Goal: Find specific page/section

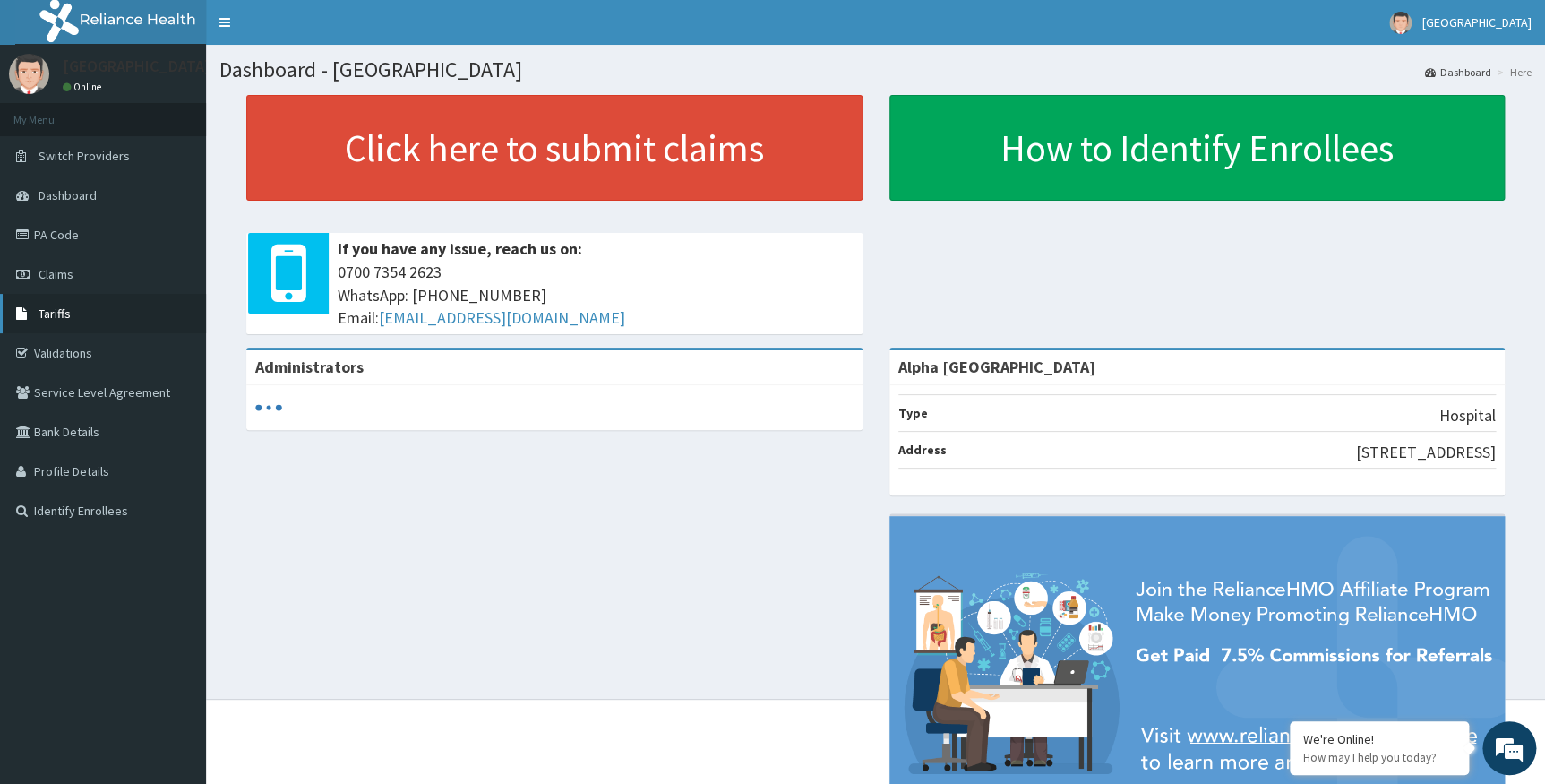
click at [59, 309] on span "Tariffs" at bounding box center [54, 313] width 32 height 16
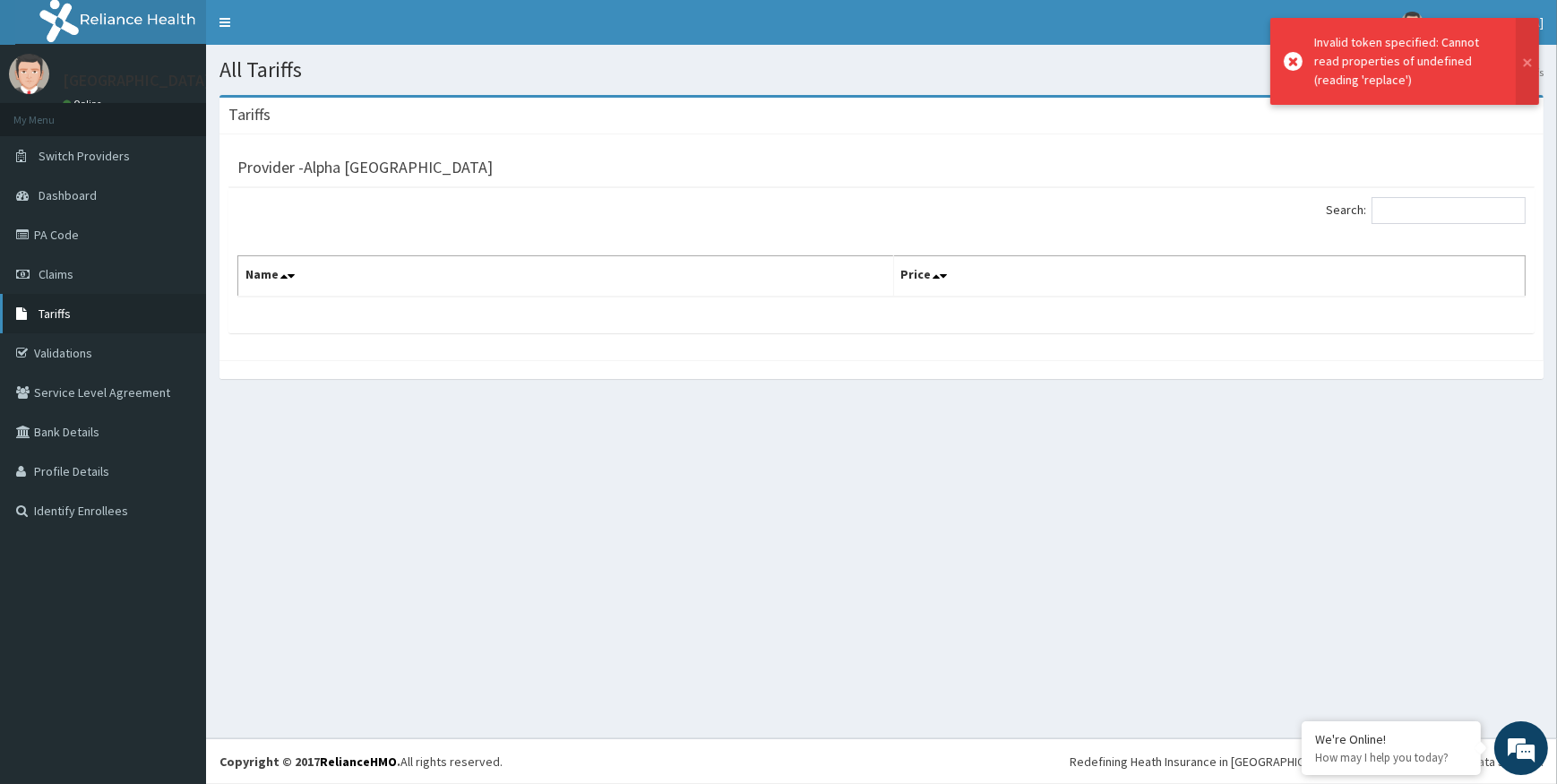
click at [56, 310] on span "Tariffs" at bounding box center [54, 313] width 32 height 16
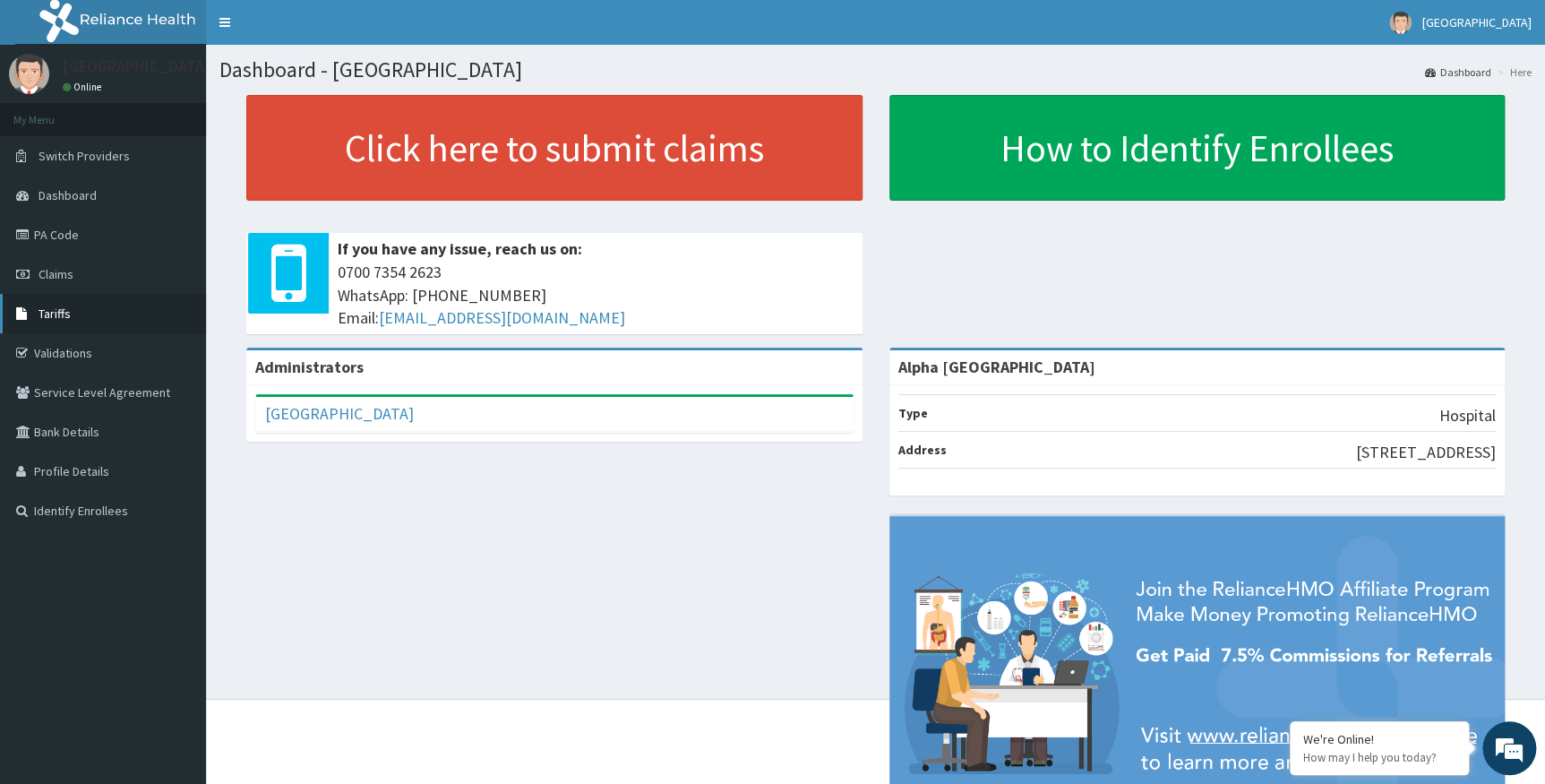
click at [75, 309] on link "Tariffs" at bounding box center [102, 313] width 206 height 40
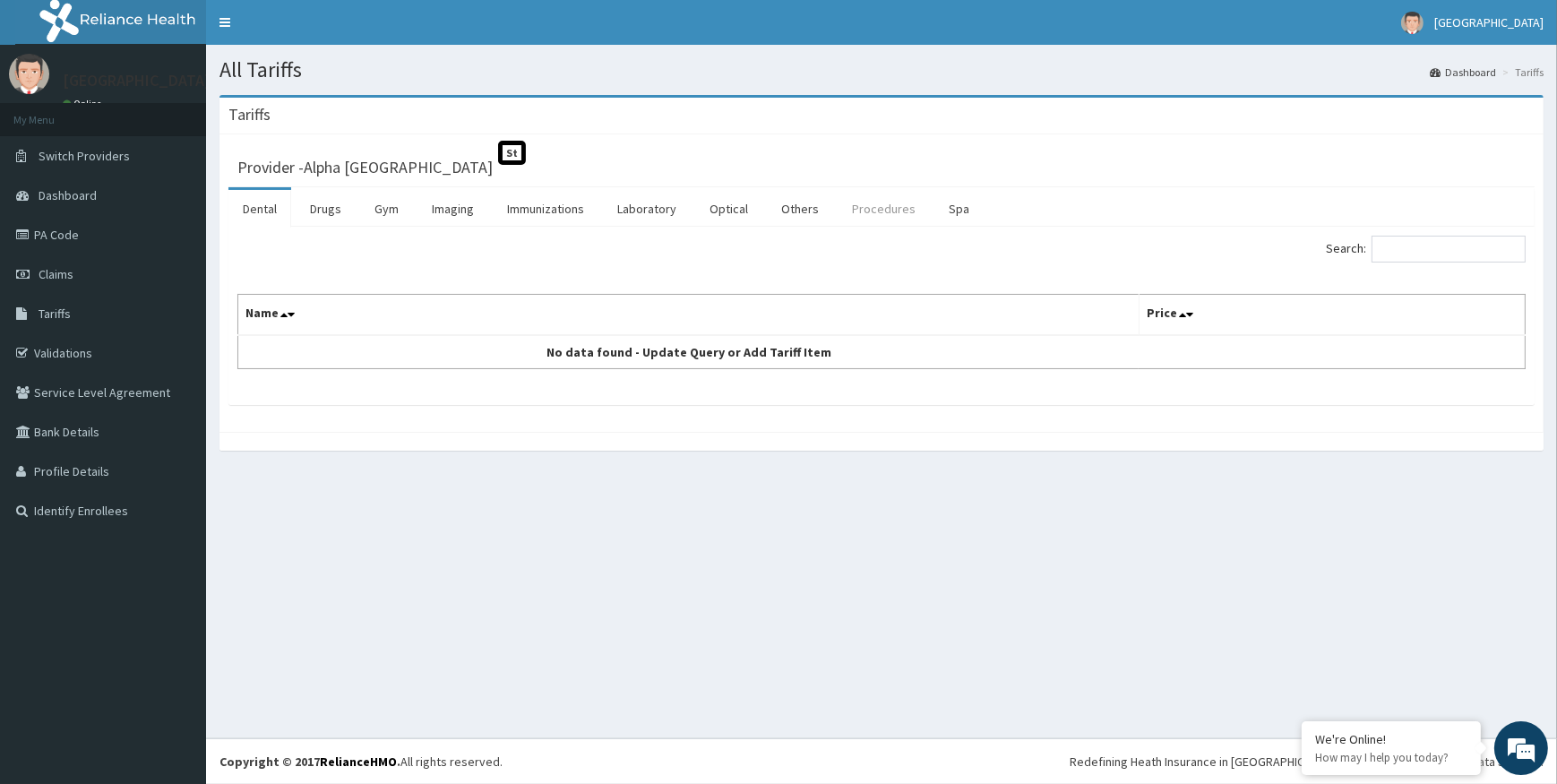
click at [879, 206] on link "Procedures" at bounding box center [884, 208] width 92 height 38
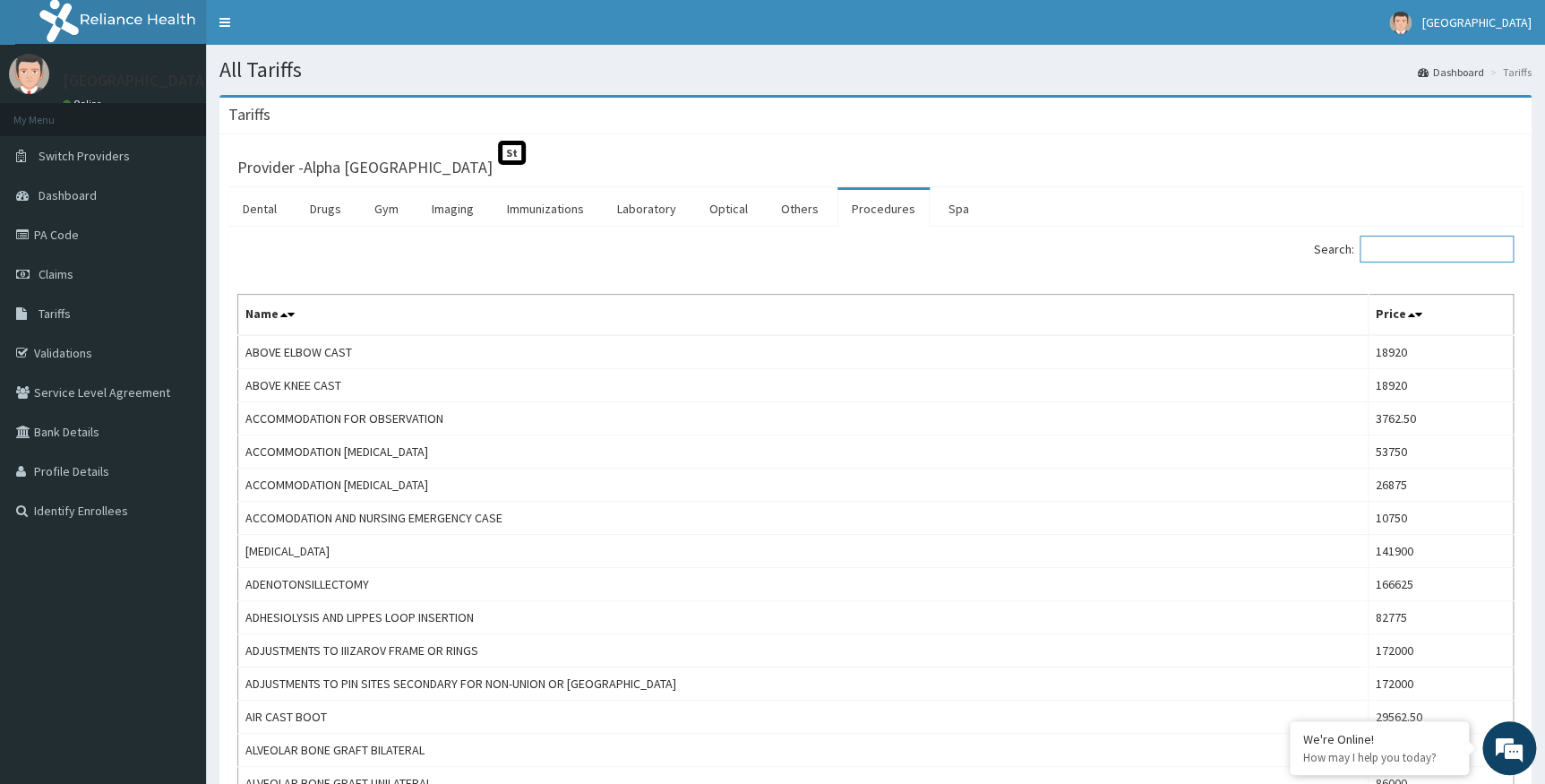
click at [1474, 252] on input "Search:" at bounding box center [1436, 248] width 154 height 27
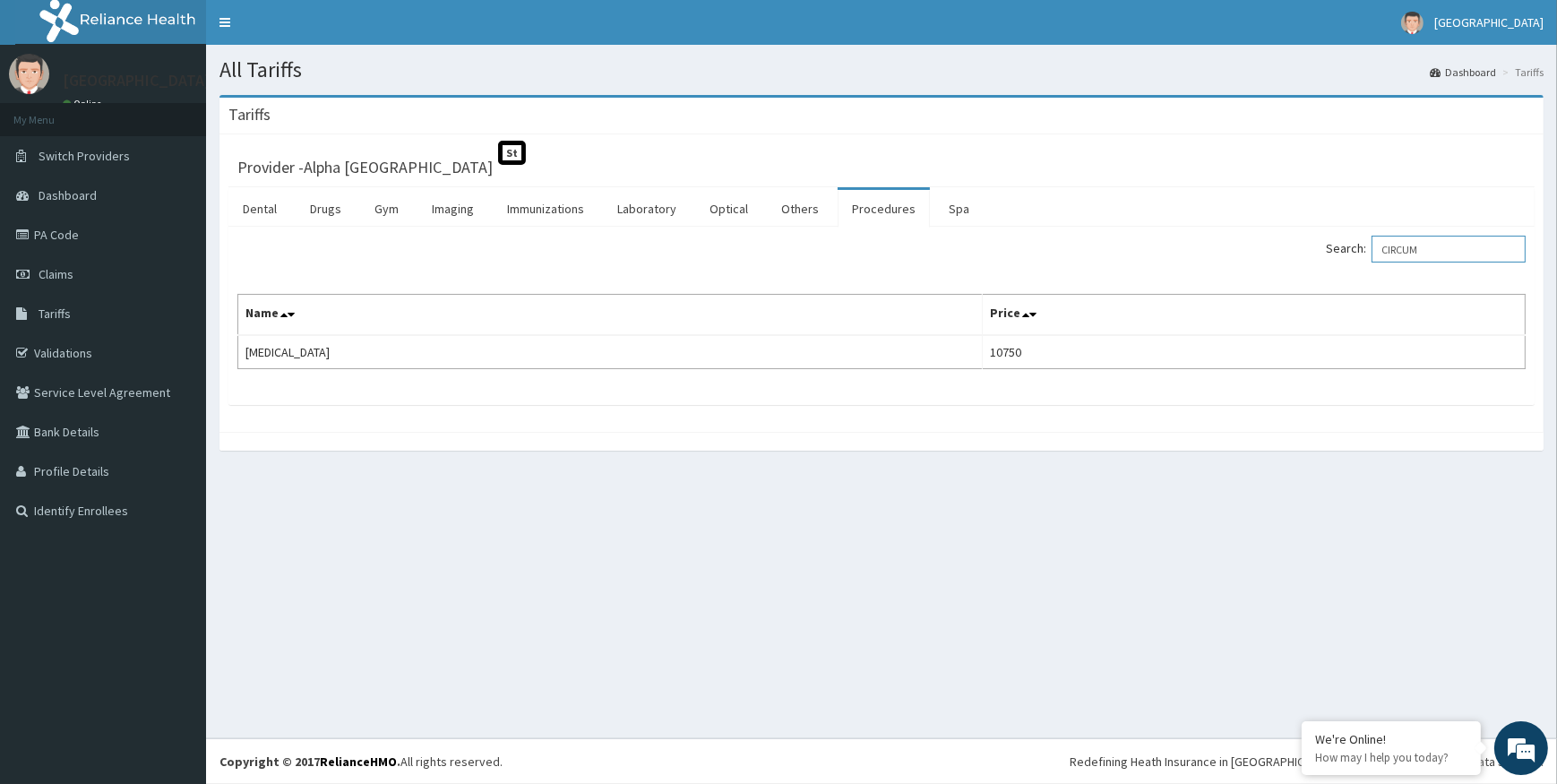
type input "CIRCUM"
